Goal: Go to known website: Access a specific website the user already knows

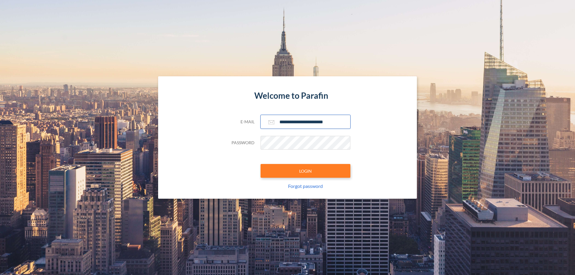
type input "**********"
click at [305, 171] on button "LOGIN" at bounding box center [305, 171] width 90 height 14
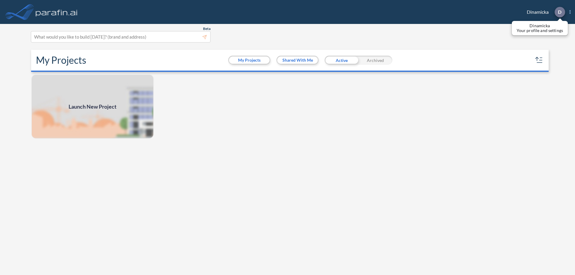
click at [559, 12] on p "D" at bounding box center [560, 11] width 4 height 5
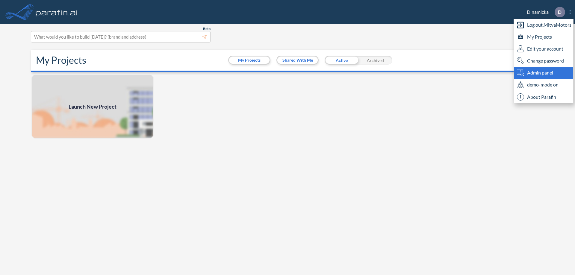
click at [543, 73] on span "Admin panel" at bounding box center [540, 72] width 26 height 7
